Goal: Transaction & Acquisition: Book appointment/travel/reservation

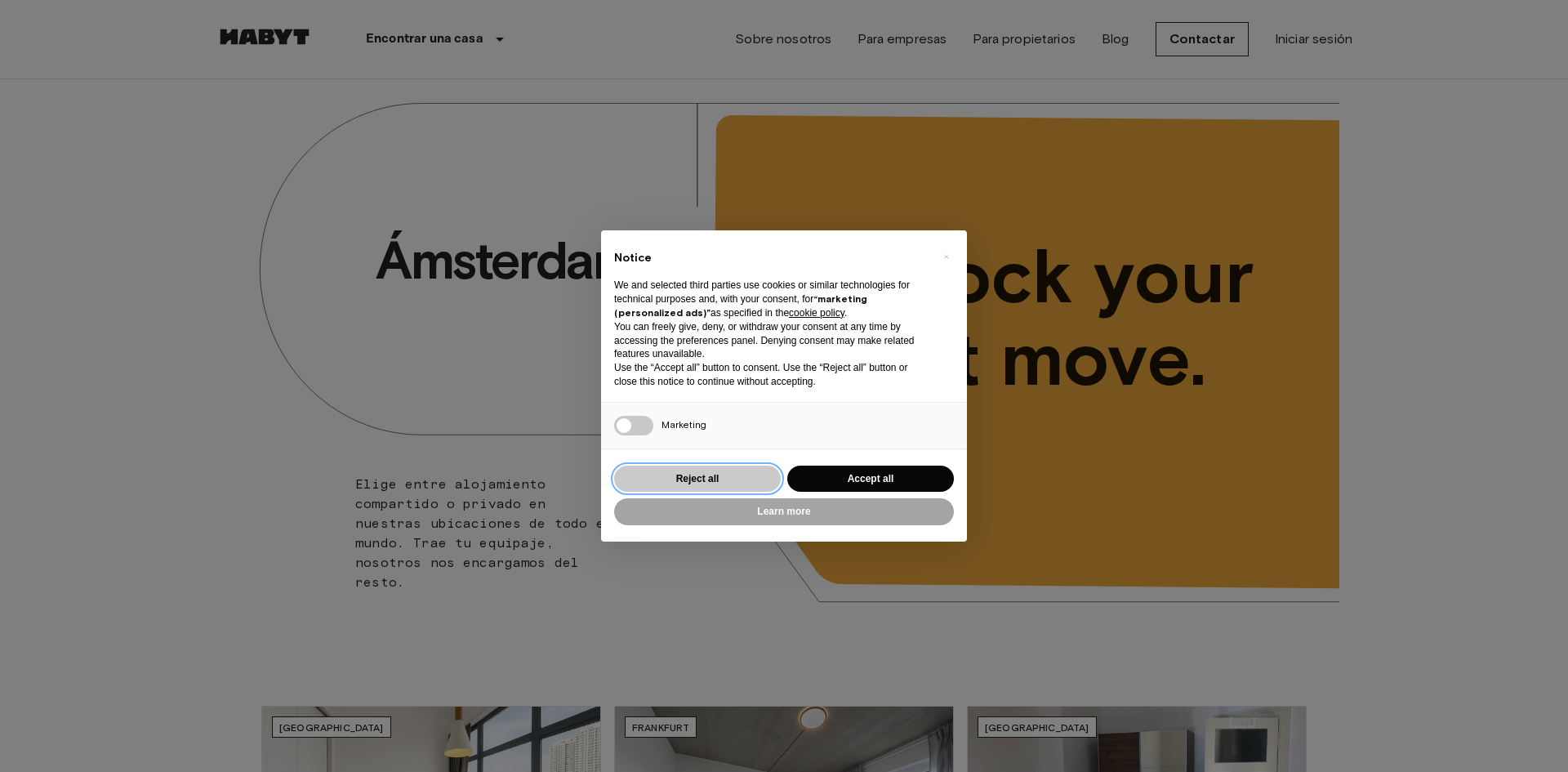
click at [731, 482] on button "Reject all" at bounding box center [697, 478] width 166 height 27
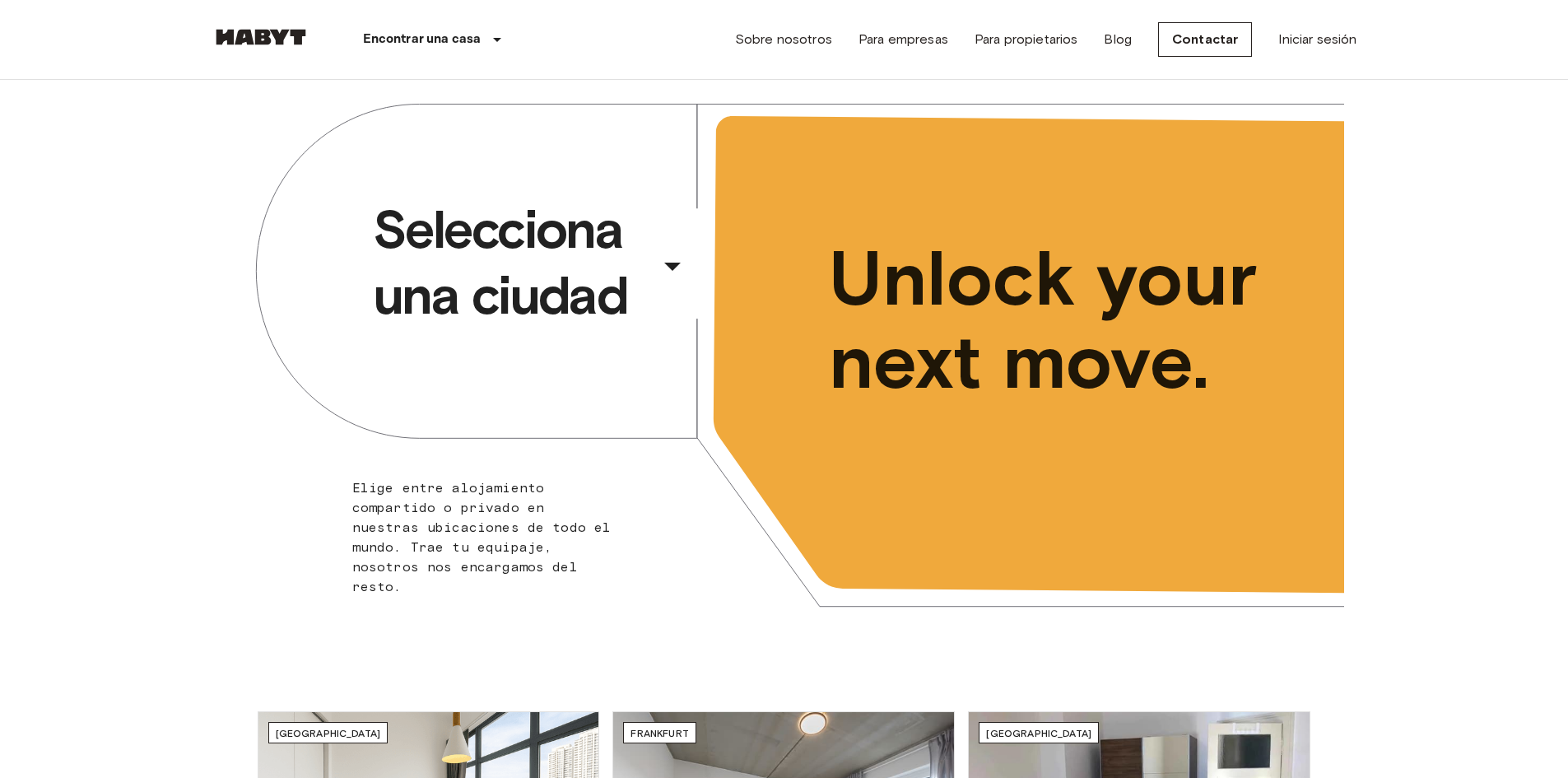
click at [681, 259] on icon "button" at bounding box center [672, 266] width 40 height 40
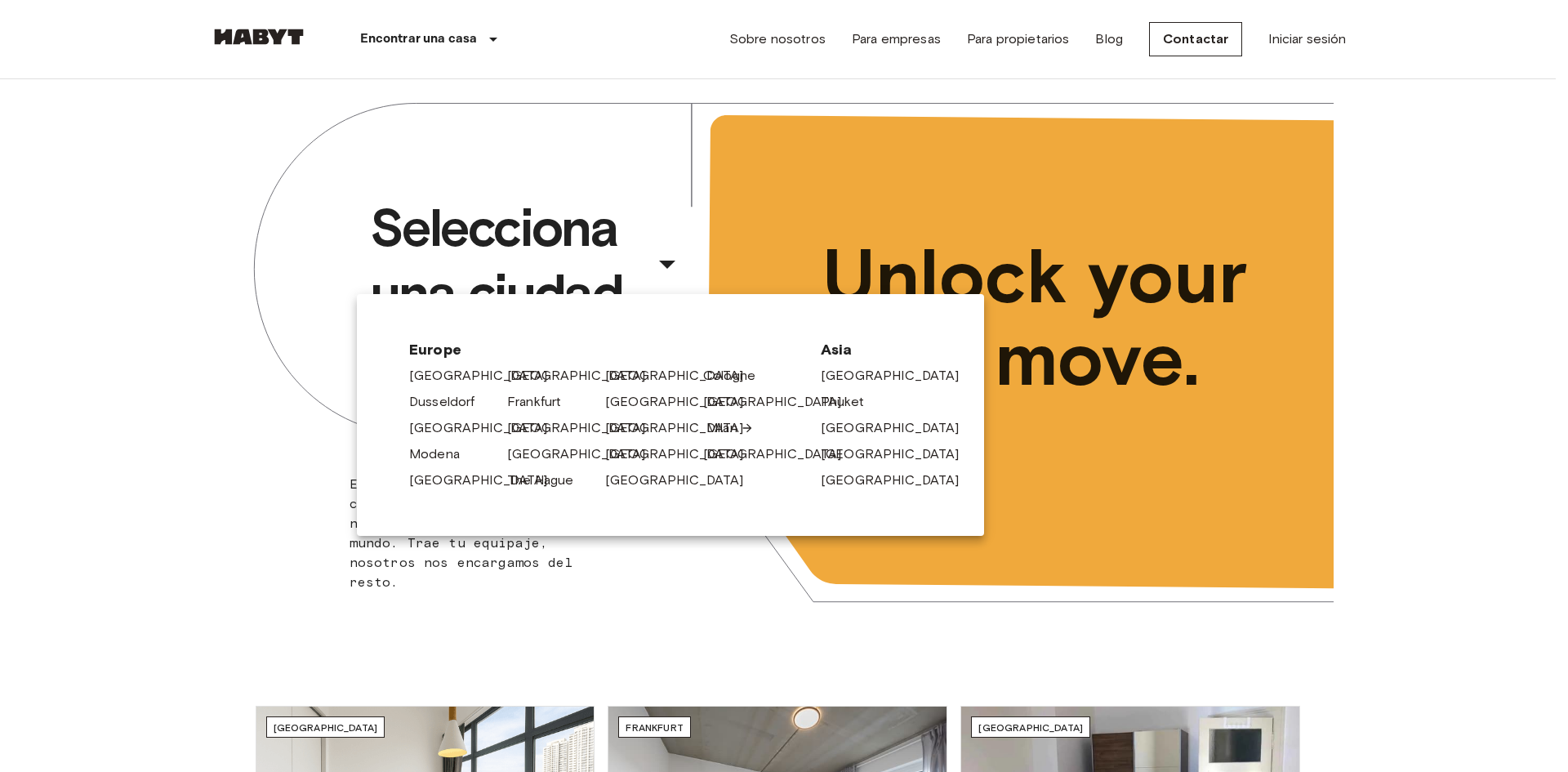
click at [727, 429] on link "Milan" at bounding box center [730, 428] width 47 height 20
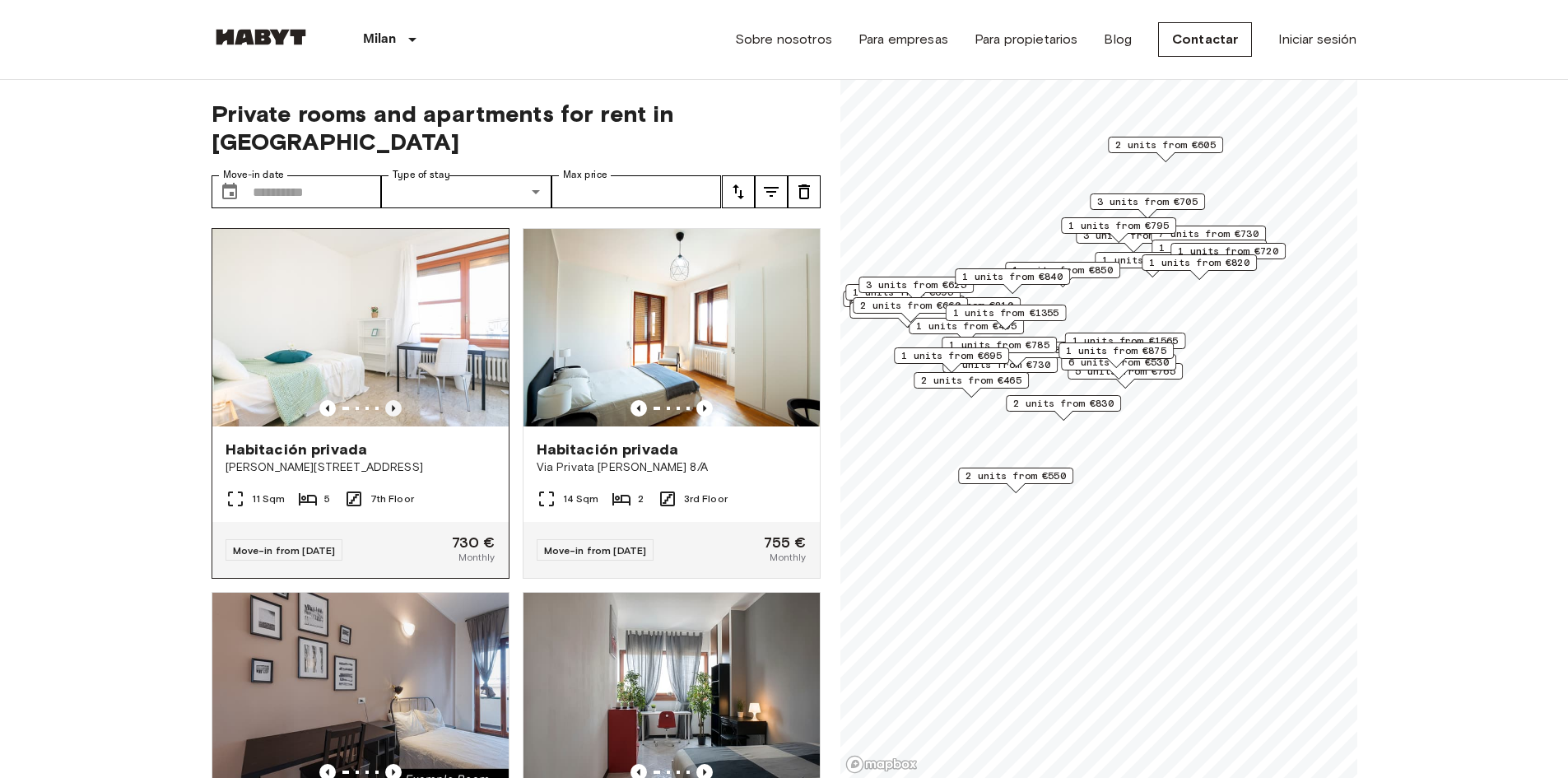
click at [392, 400] on icon "Previous image" at bounding box center [393, 408] width 16 height 16
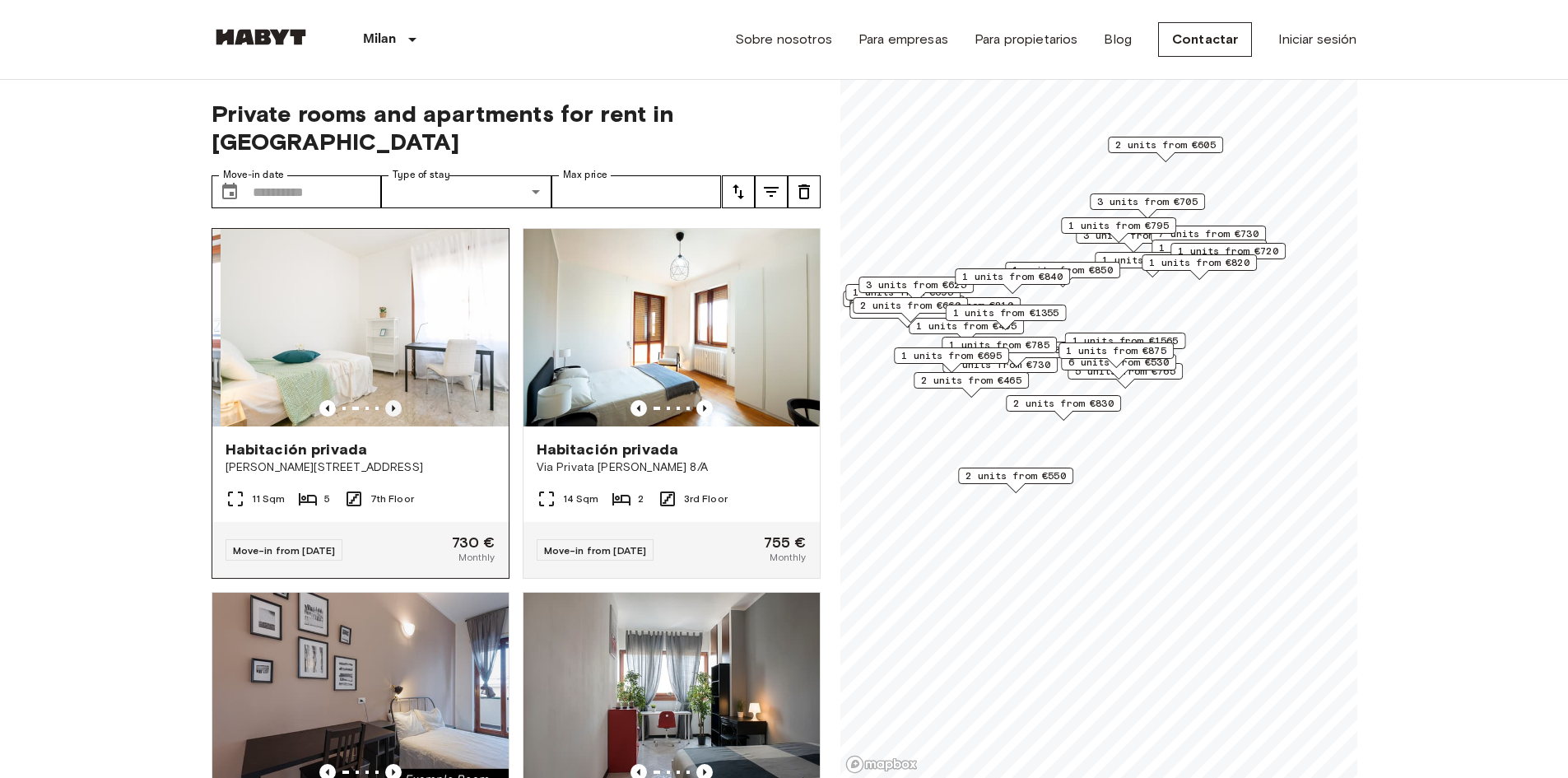
click at [392, 400] on icon "Previous image" at bounding box center [393, 408] width 16 height 16
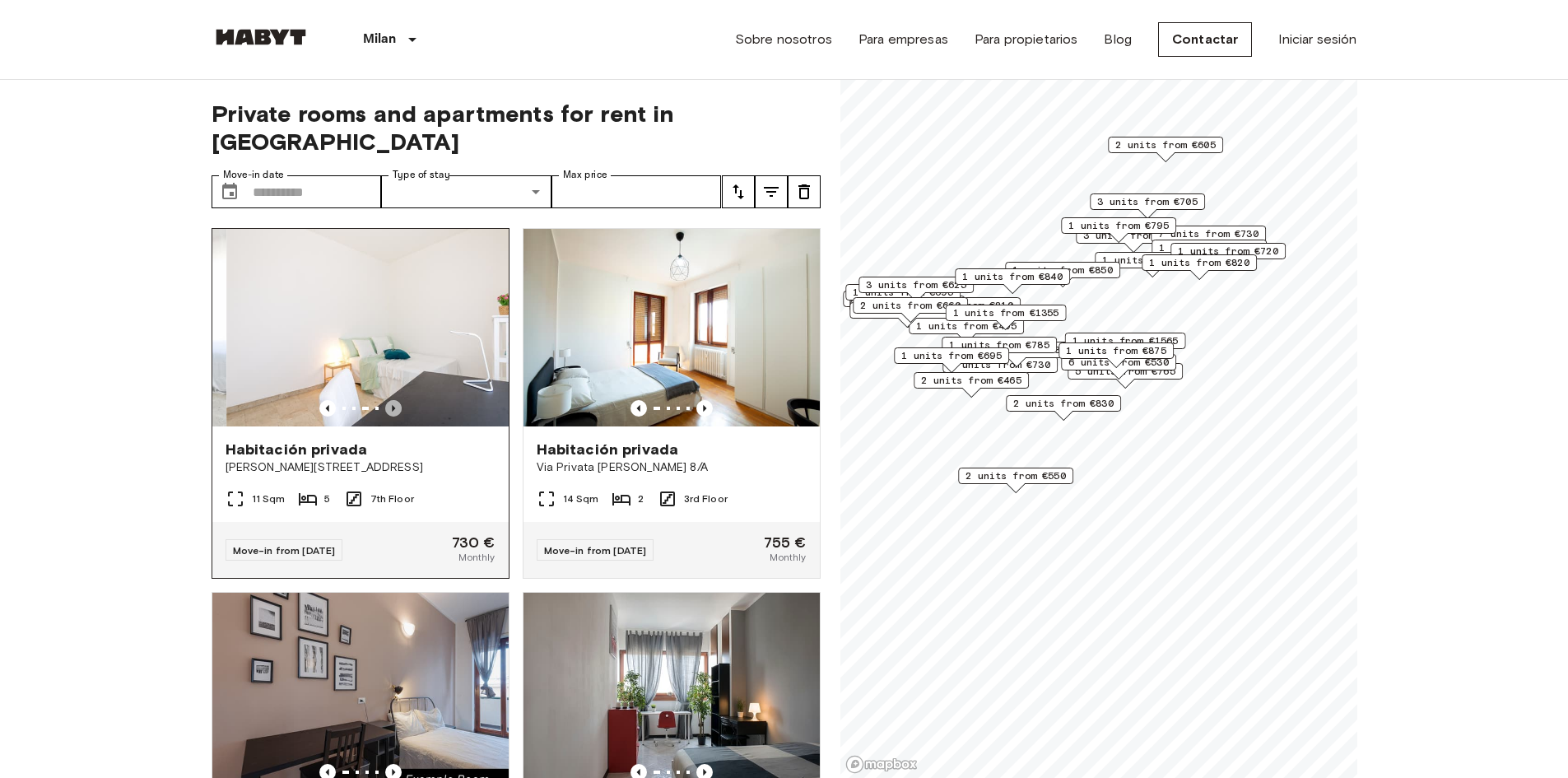
click at [392, 400] on icon "Previous image" at bounding box center [393, 408] width 16 height 16
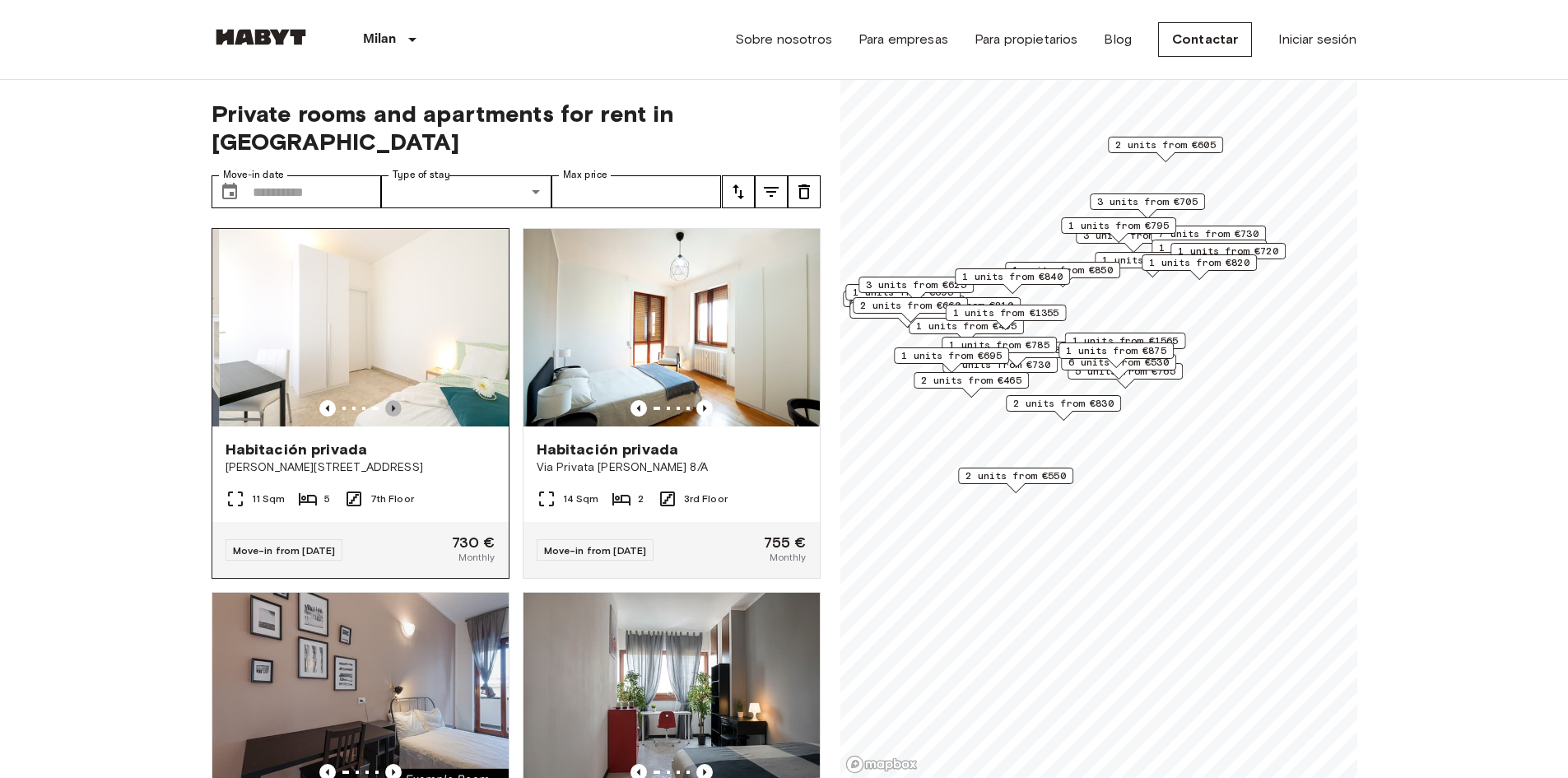
click at [392, 400] on icon "Previous image" at bounding box center [393, 408] width 16 height 16
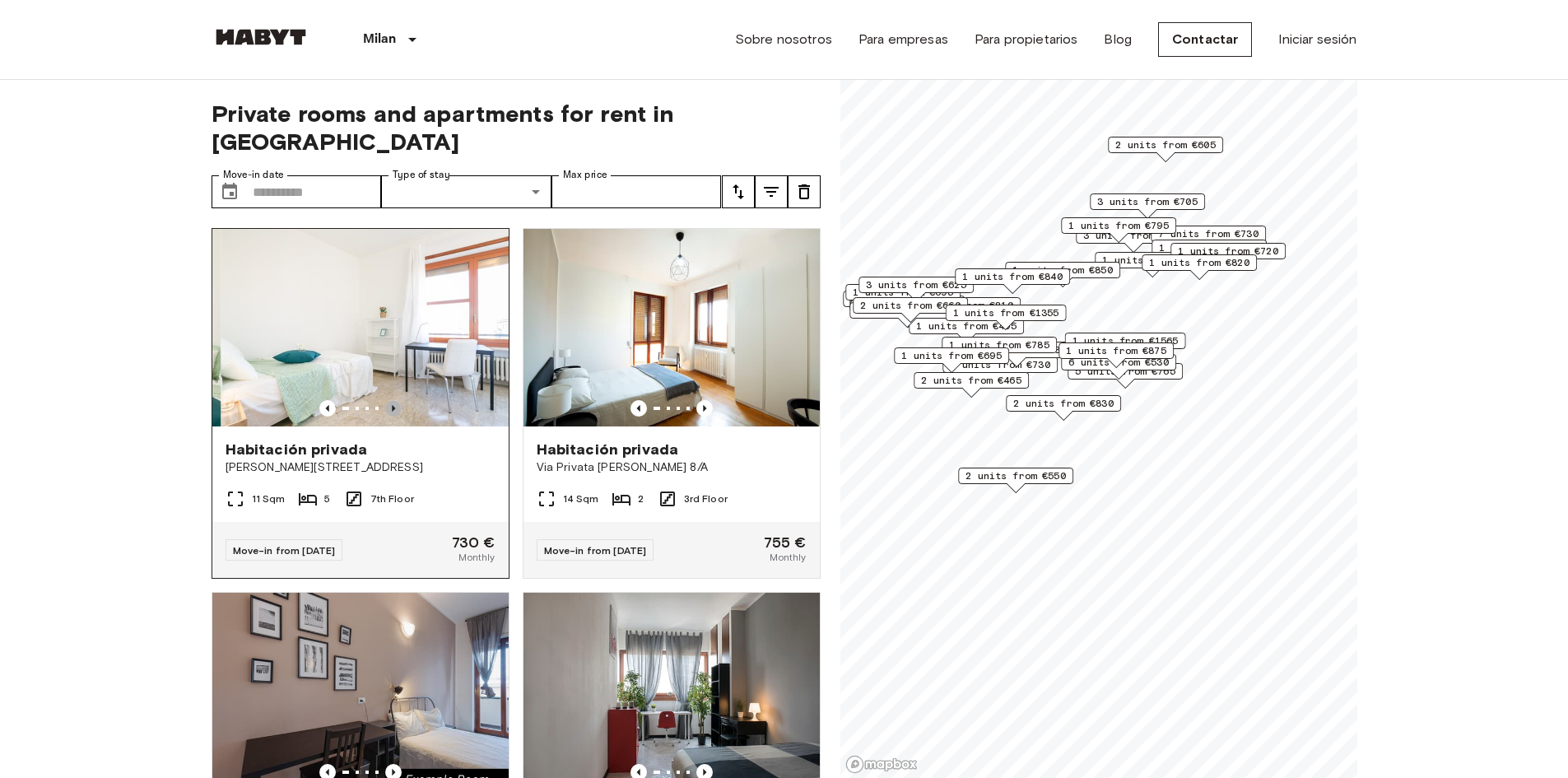
click at [392, 400] on icon "Previous image" at bounding box center [393, 408] width 16 height 16
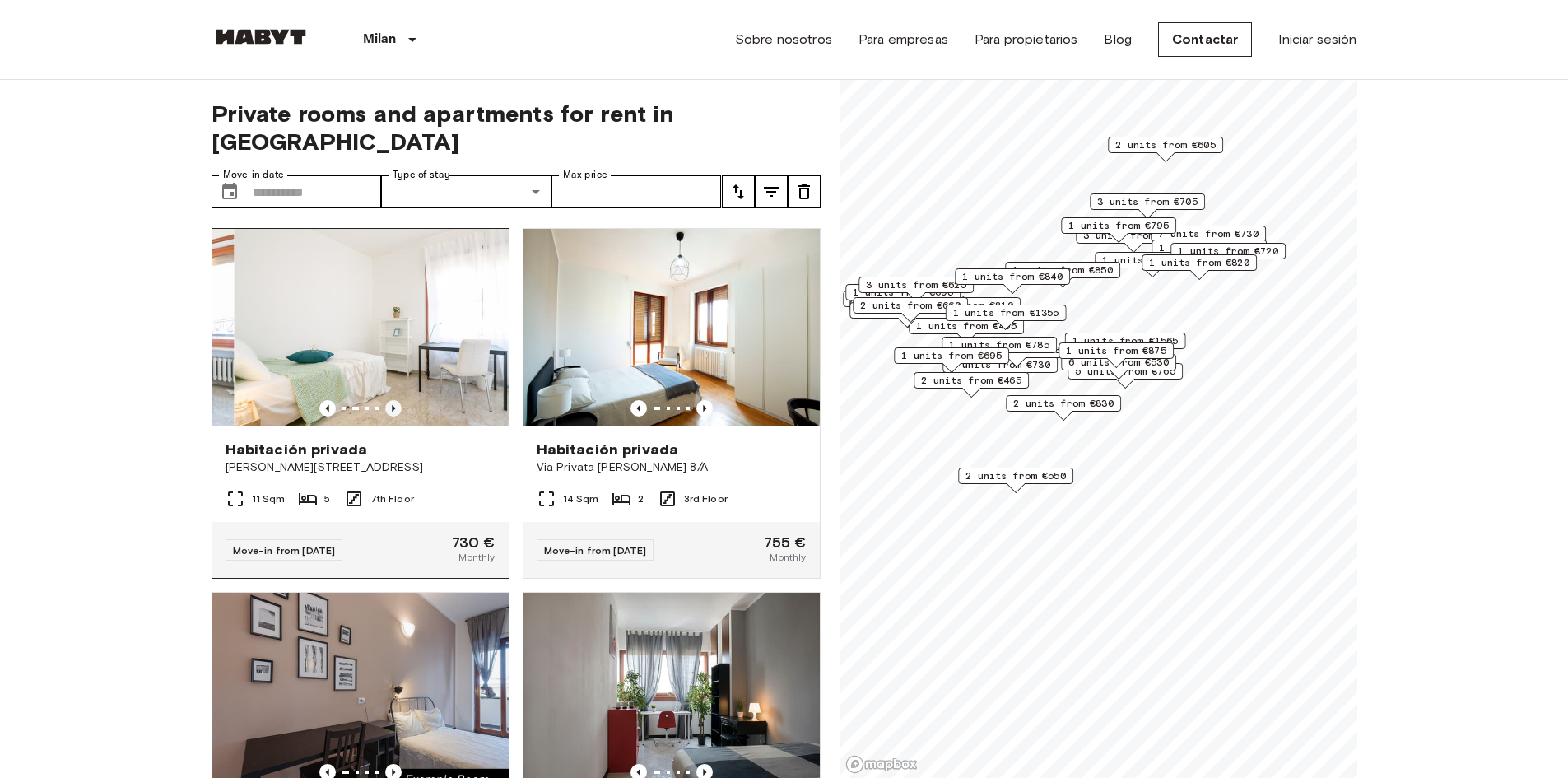
click at [392, 400] on icon "Previous image" at bounding box center [393, 408] width 16 height 16
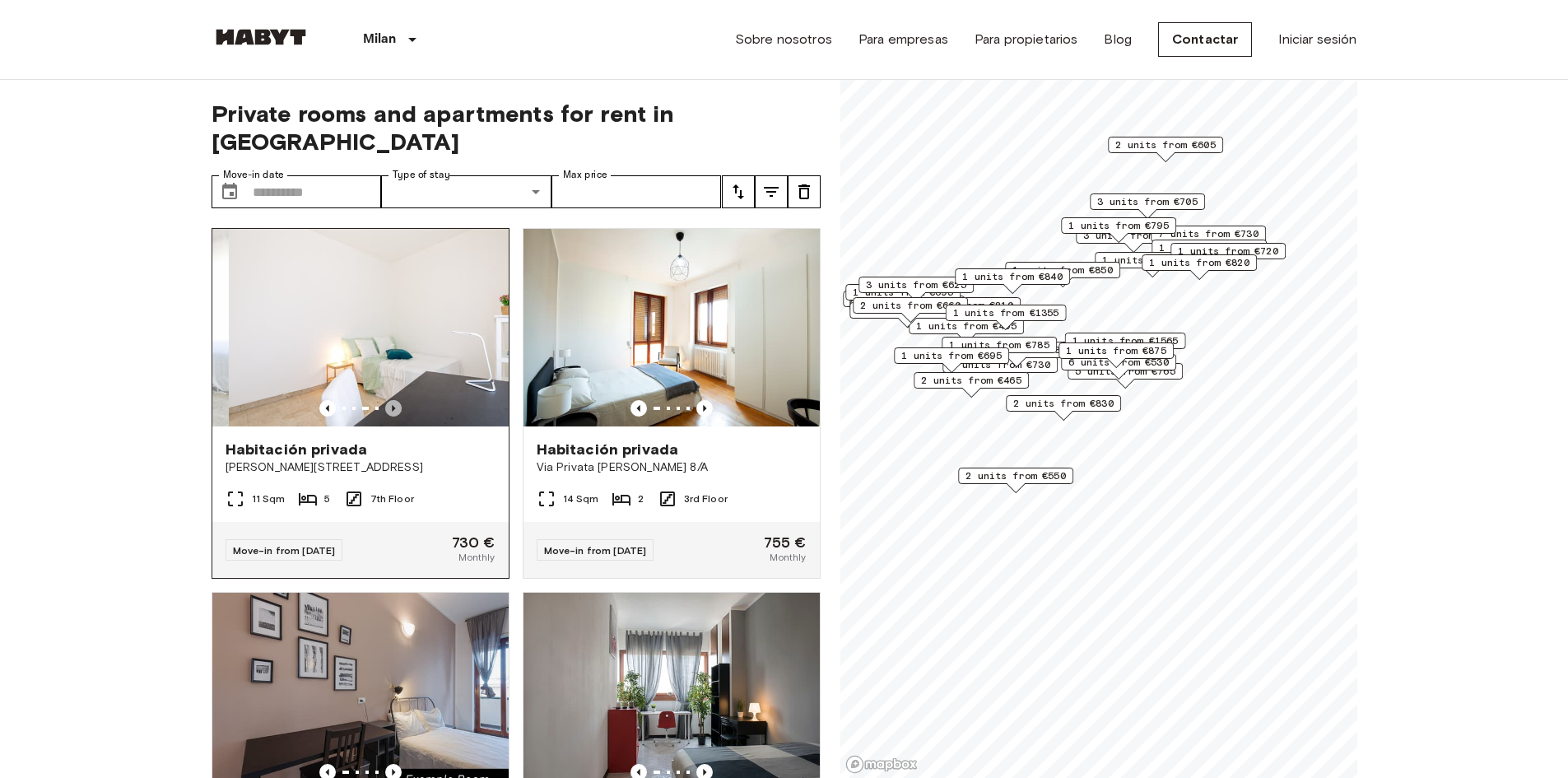
click at [392, 400] on icon "Previous image" at bounding box center [393, 408] width 16 height 16
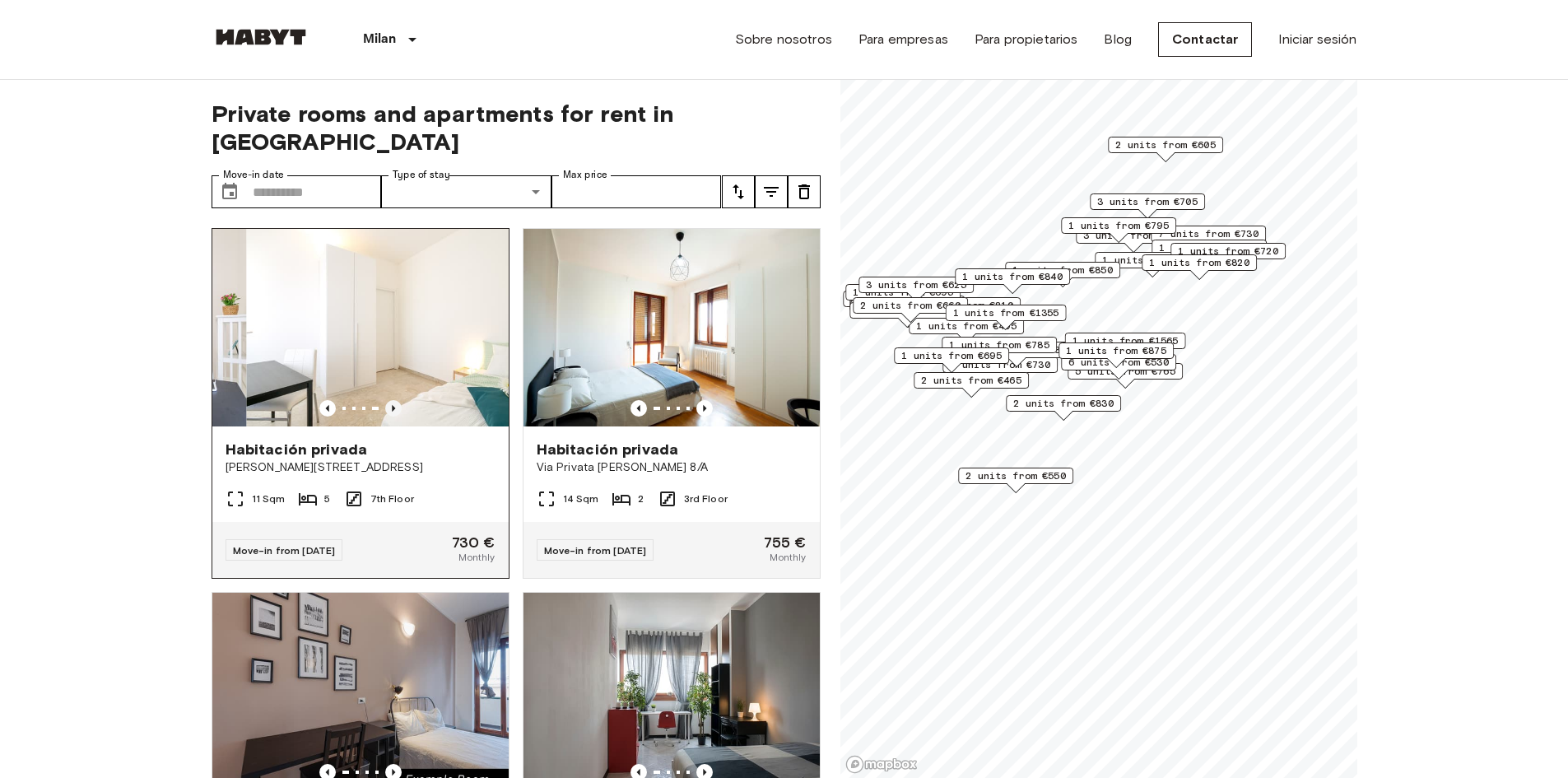
click at [392, 400] on icon "Previous image" at bounding box center [393, 408] width 16 height 16
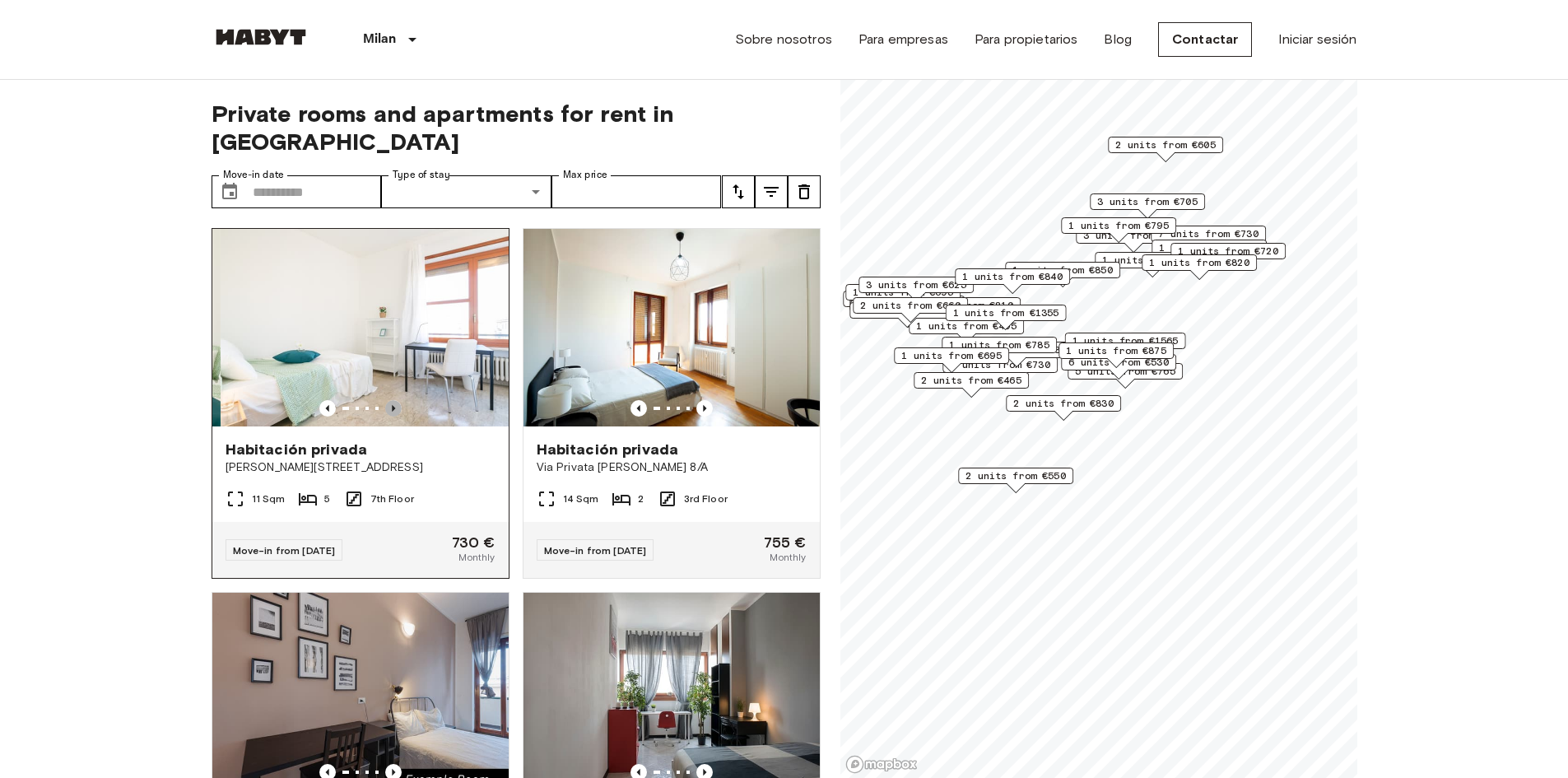
click at [392, 400] on icon "Previous image" at bounding box center [393, 408] width 16 height 16
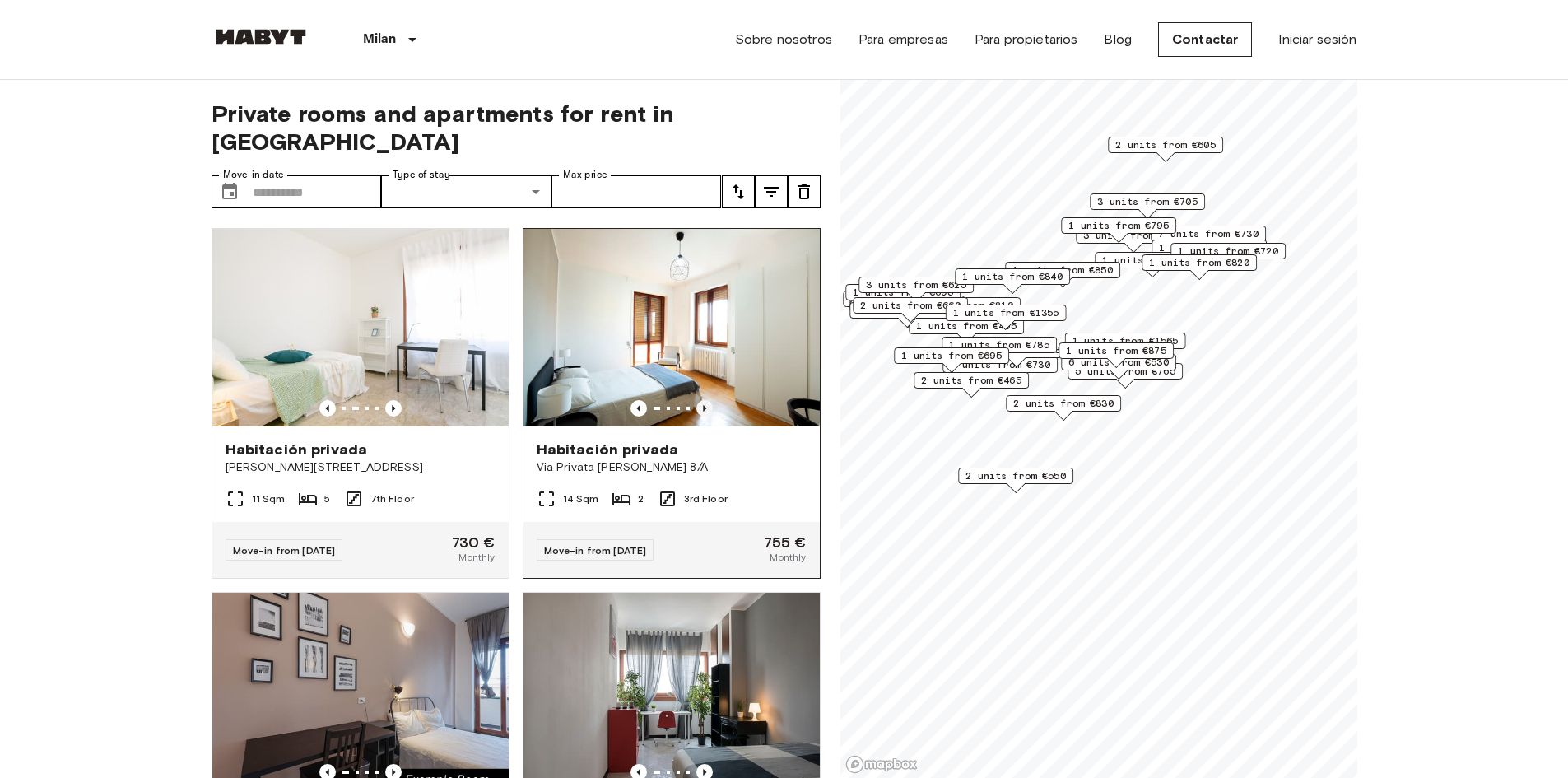
click at [697, 400] on icon "Previous image" at bounding box center [704, 408] width 16 height 16
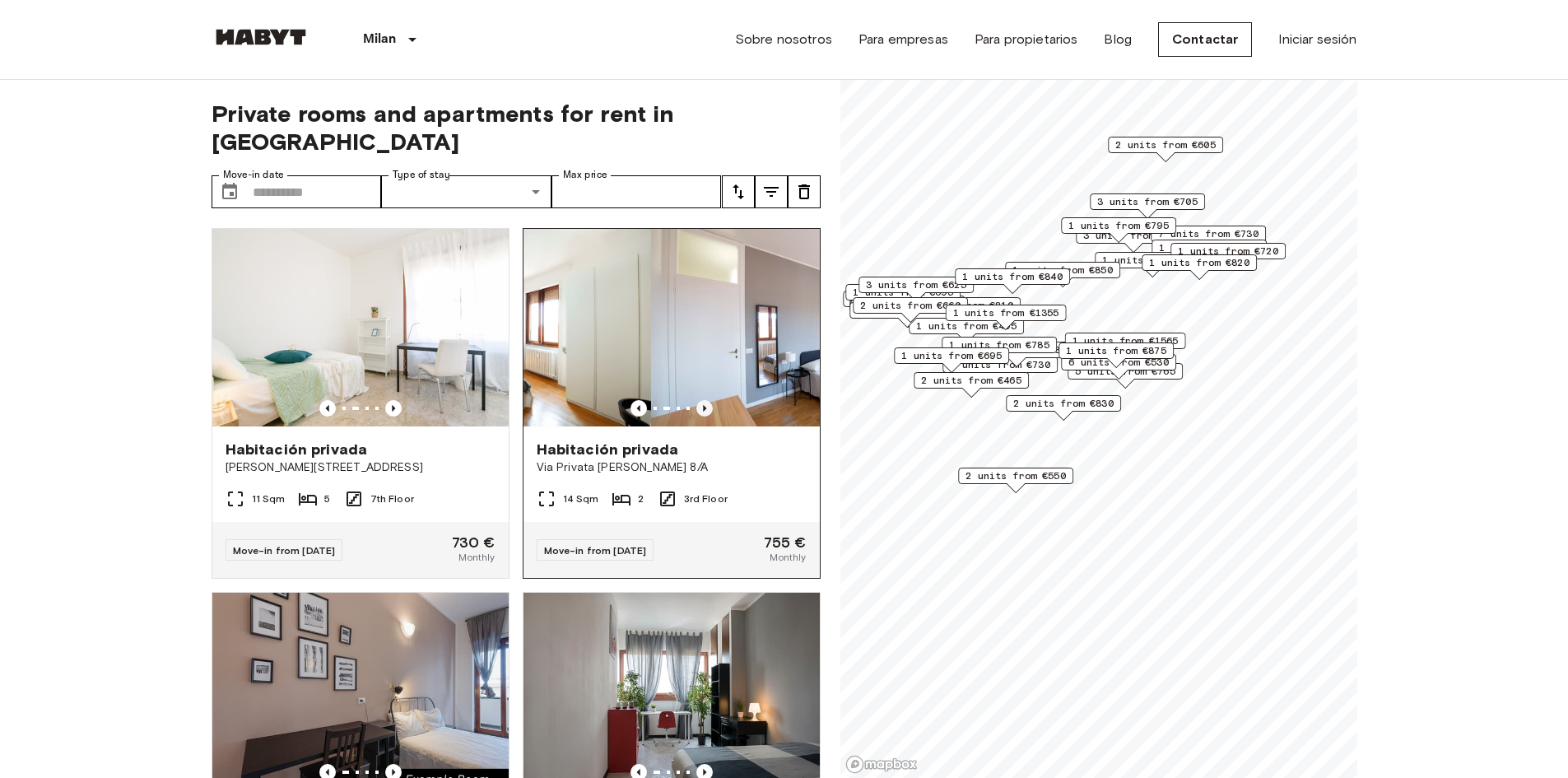
click at [697, 400] on icon "Previous image" at bounding box center [704, 408] width 16 height 16
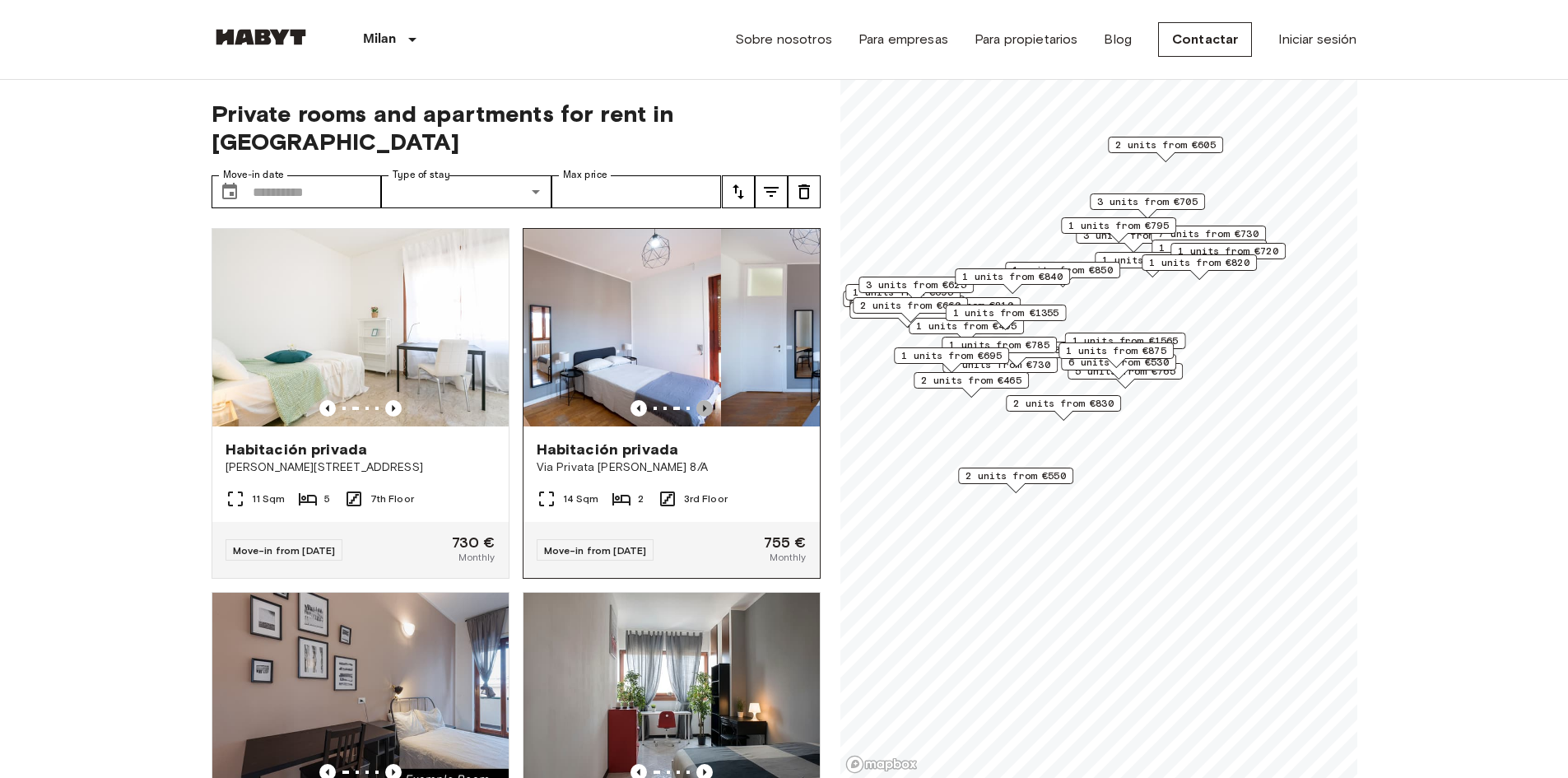
click at [697, 400] on icon "Previous image" at bounding box center [704, 408] width 16 height 16
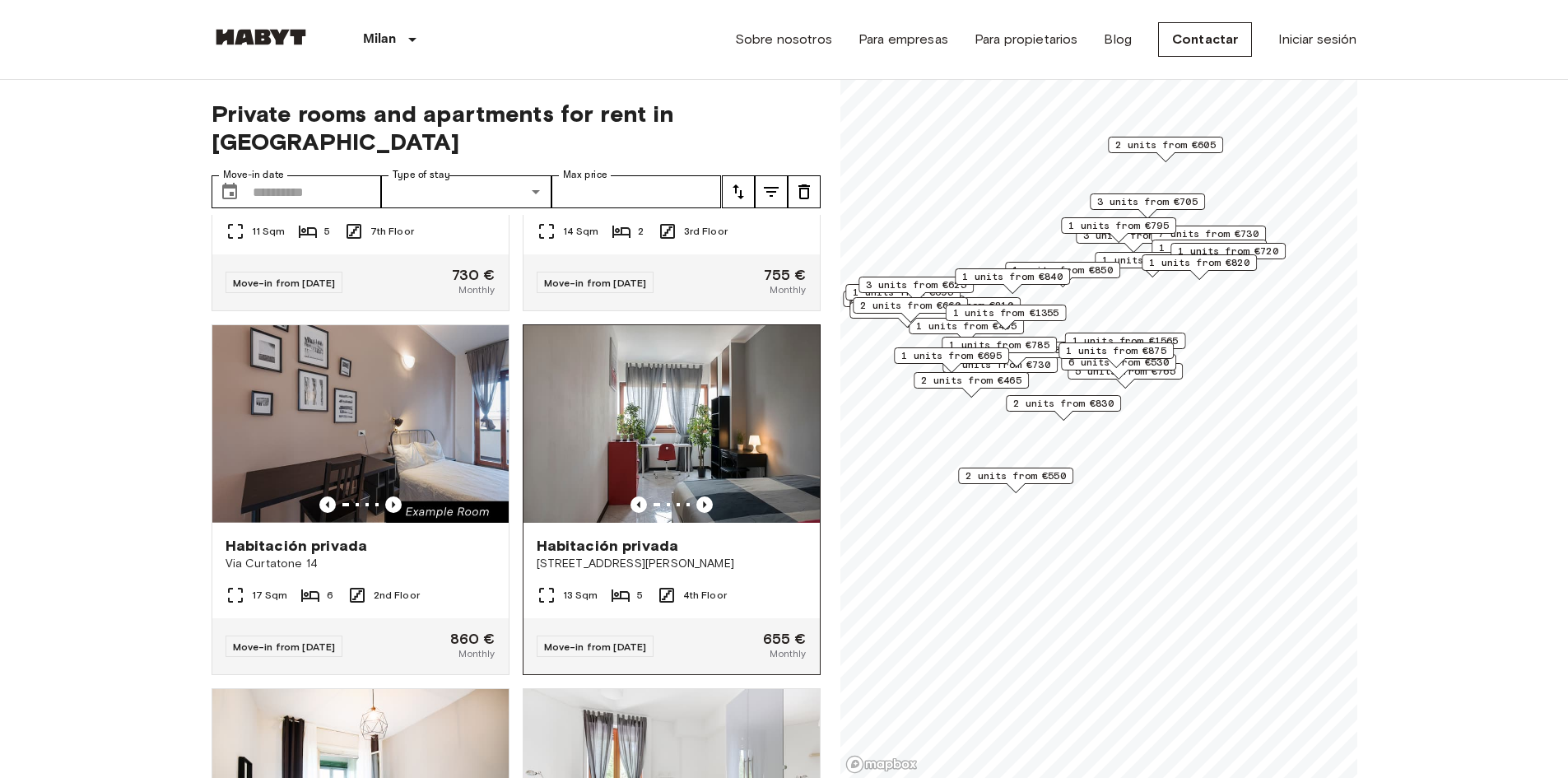
scroll to position [330, 0]
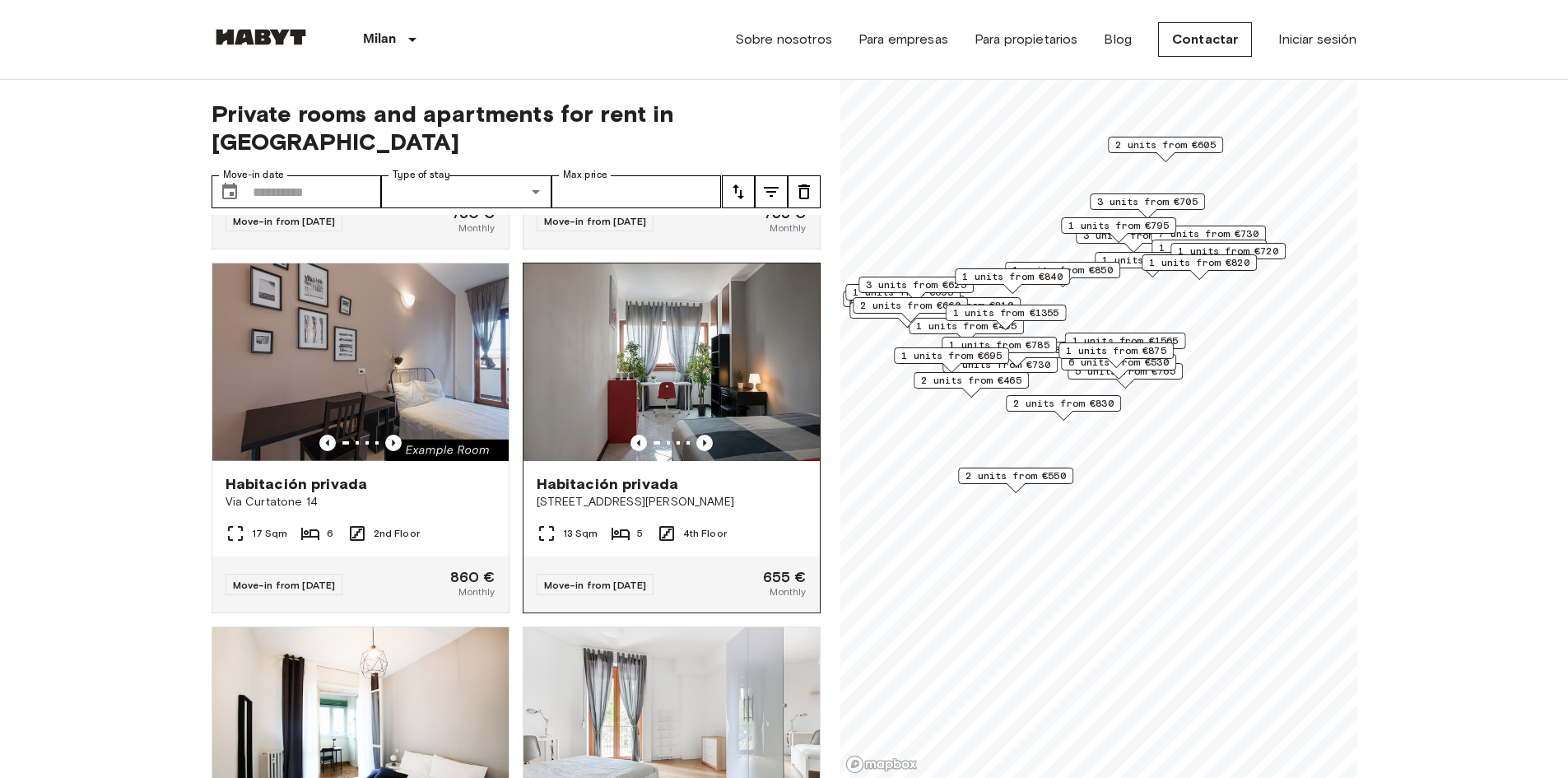
click at [704, 434] on div at bounding box center [672, 442] width 296 height 16
click at [326, 176] on input "Move-in date" at bounding box center [317, 192] width 129 height 33
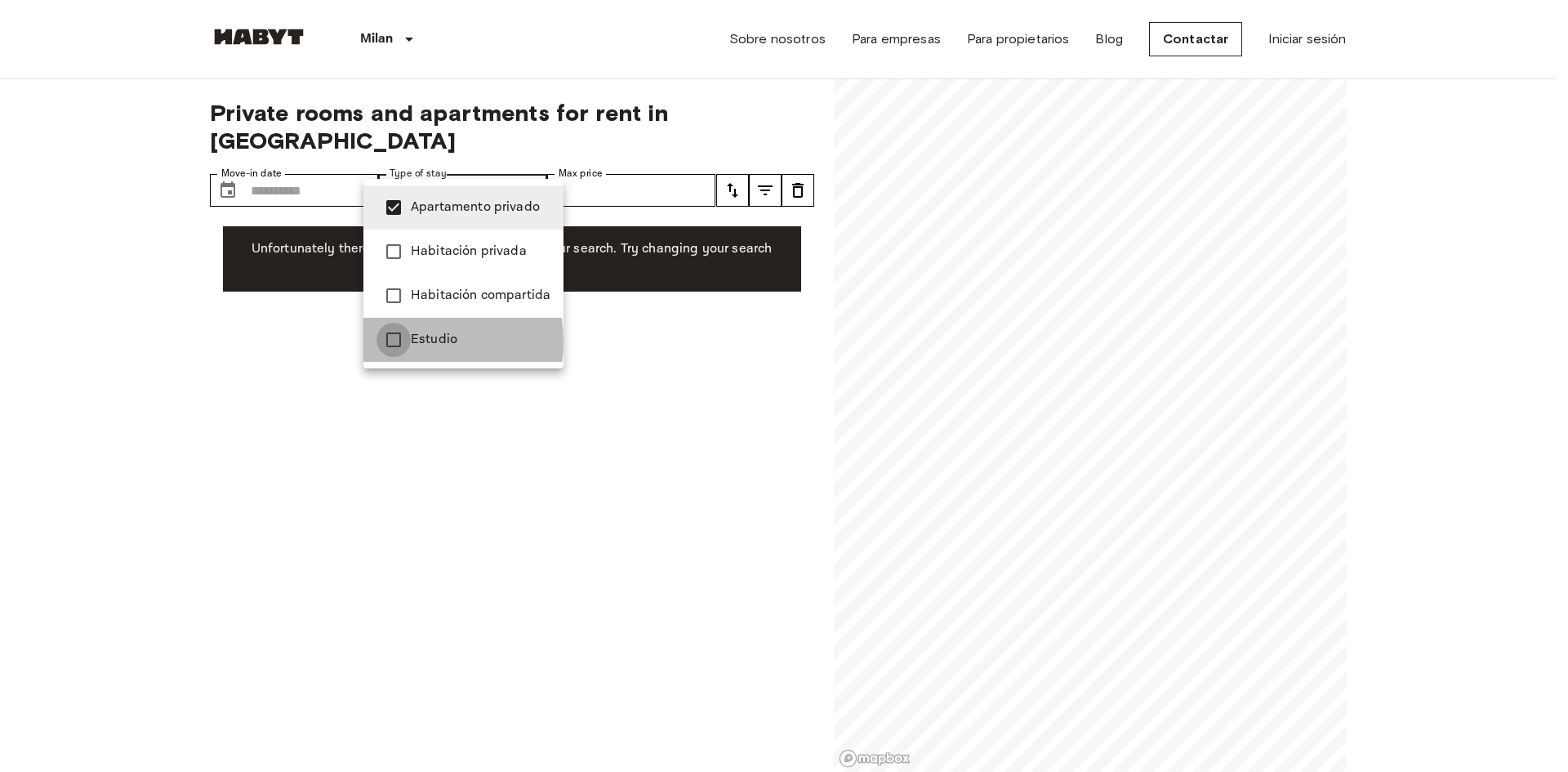
type input "**********"
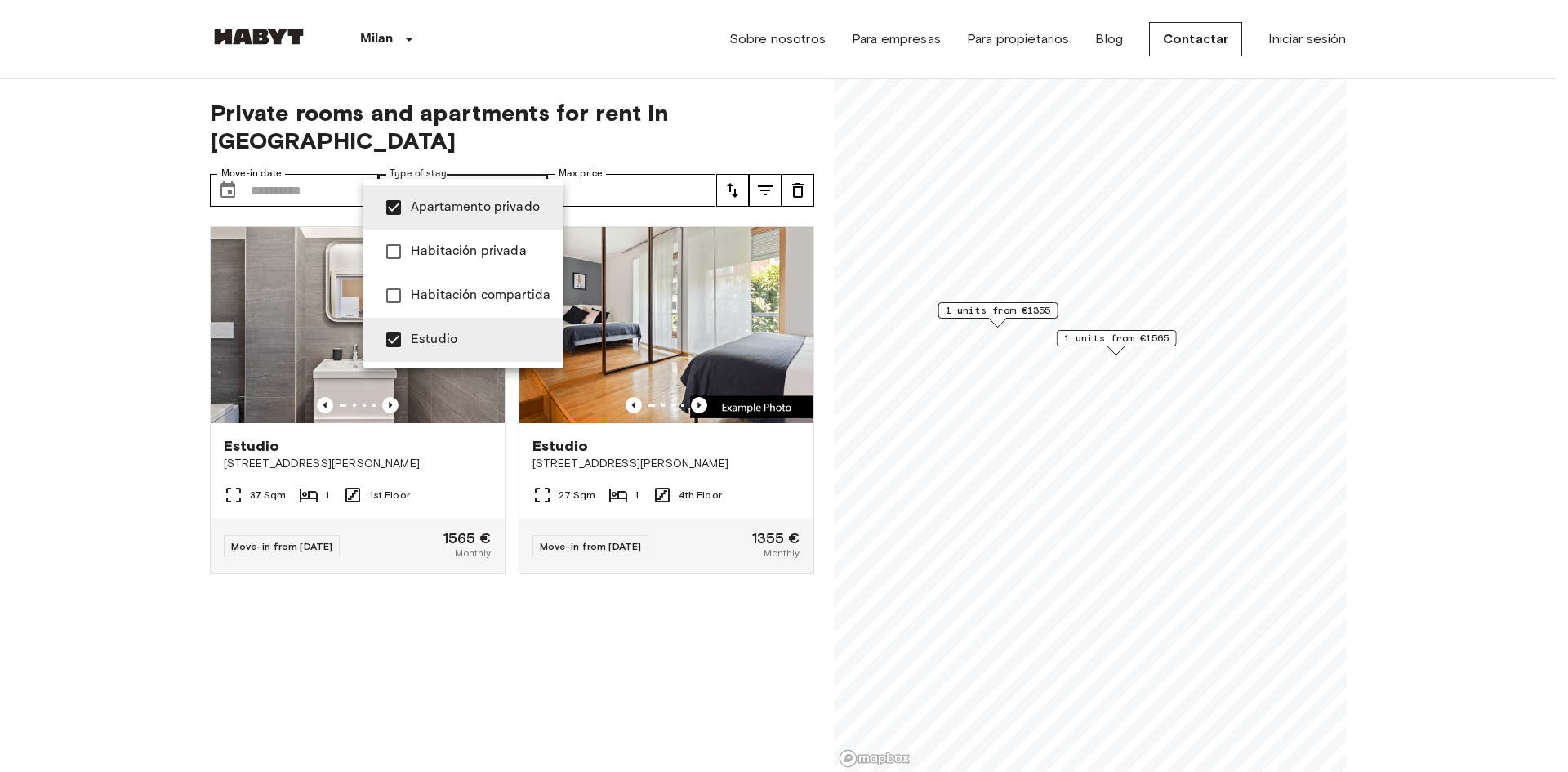
click at [540, 638] on div at bounding box center [784, 386] width 1568 height 772
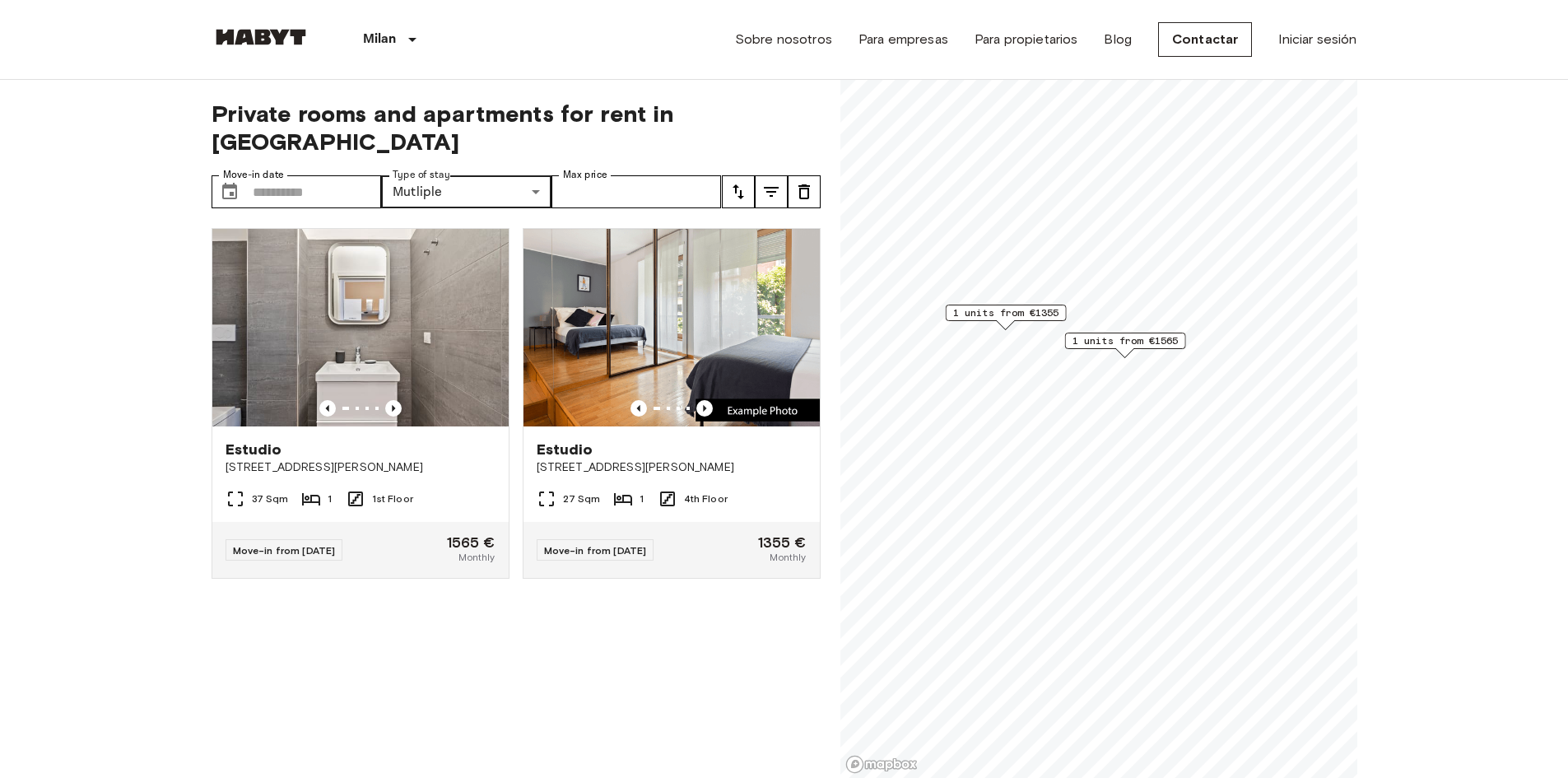
click at [747, 182] on icon "tune" at bounding box center [738, 191] width 20 height 20
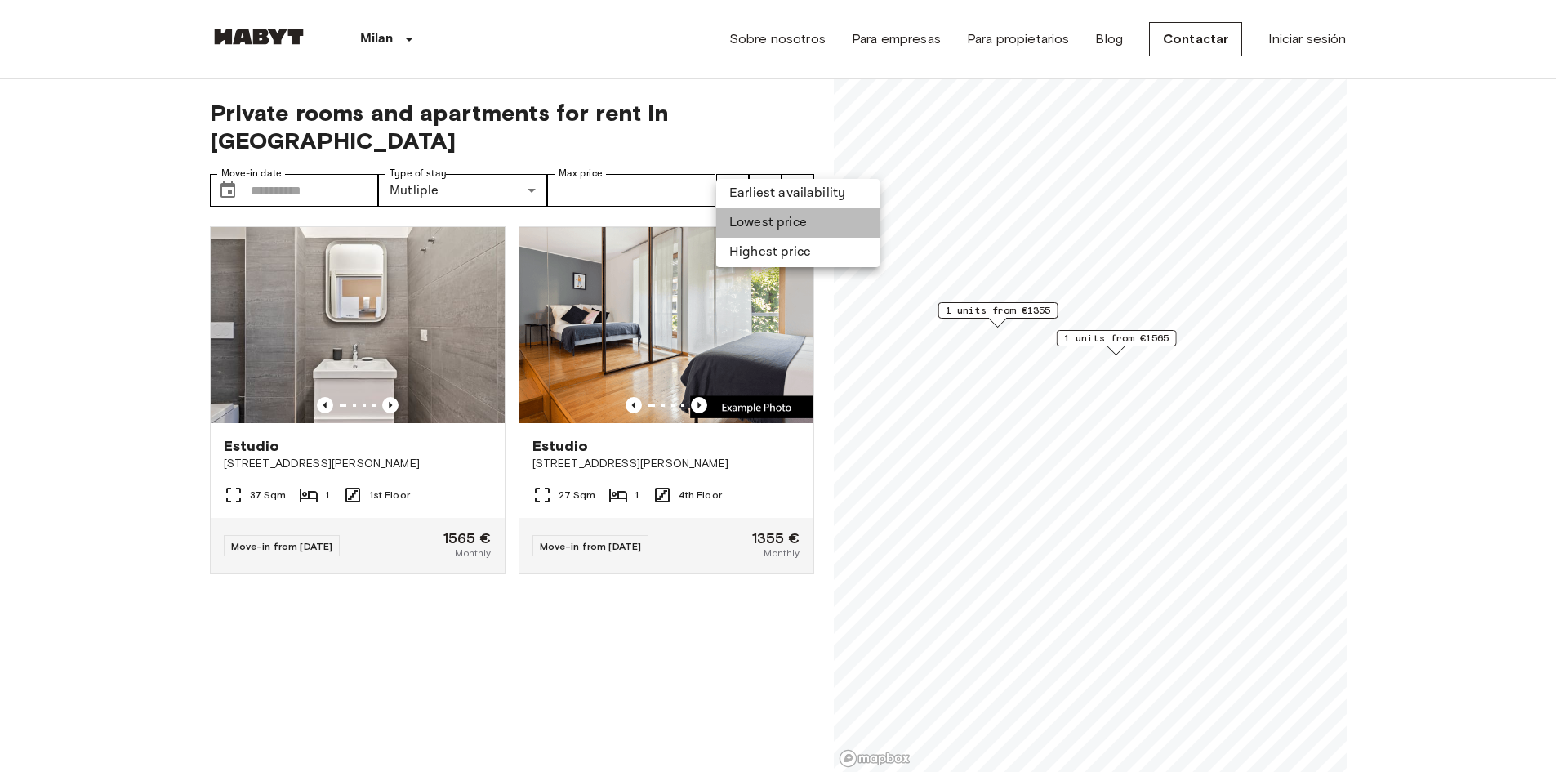
click at [748, 227] on li "Lowest price" at bounding box center [797, 223] width 163 height 29
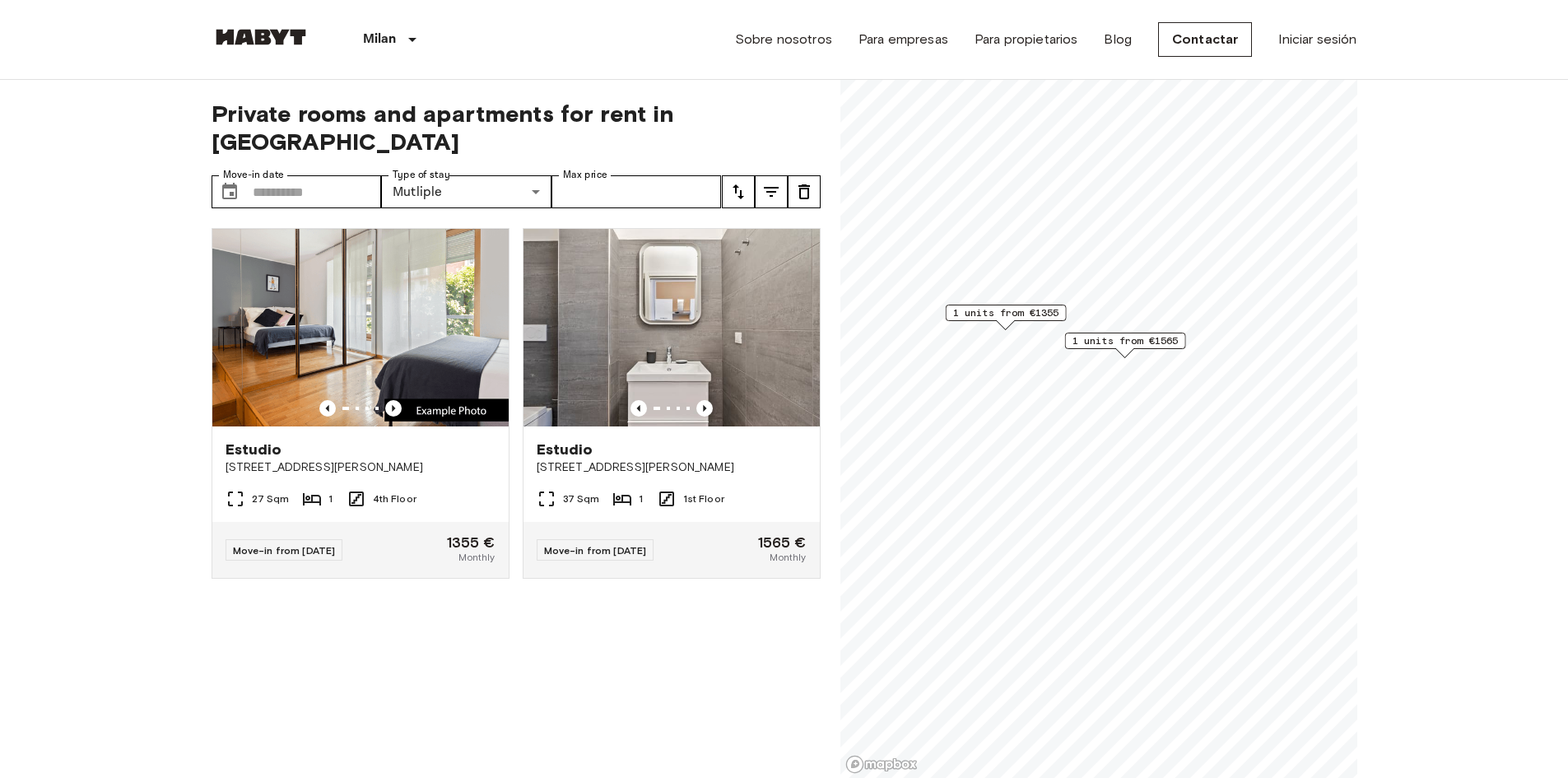
click at [236, 39] on img at bounding box center [261, 36] width 99 height 16
